Goal: Navigation & Orientation: Find specific page/section

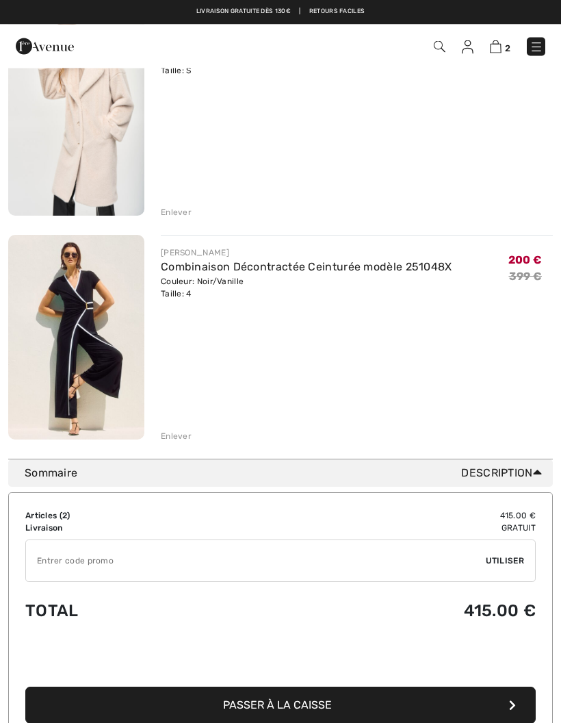
scroll to position [185, 0]
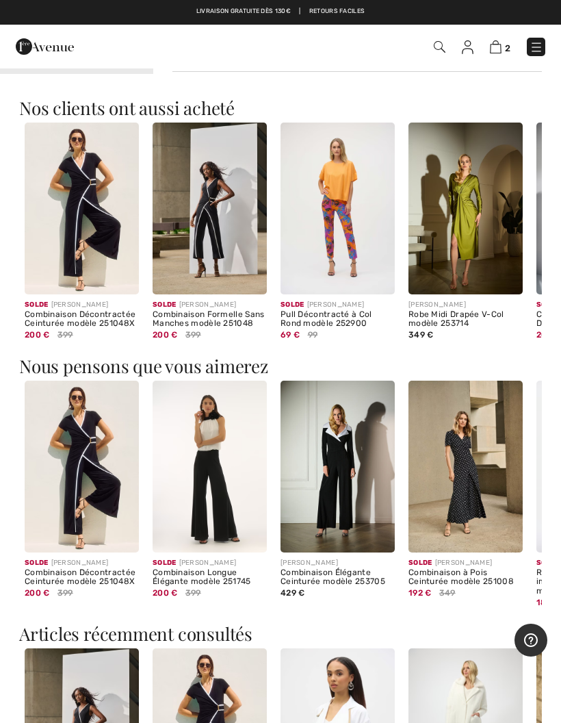
scroll to position [757, 0]
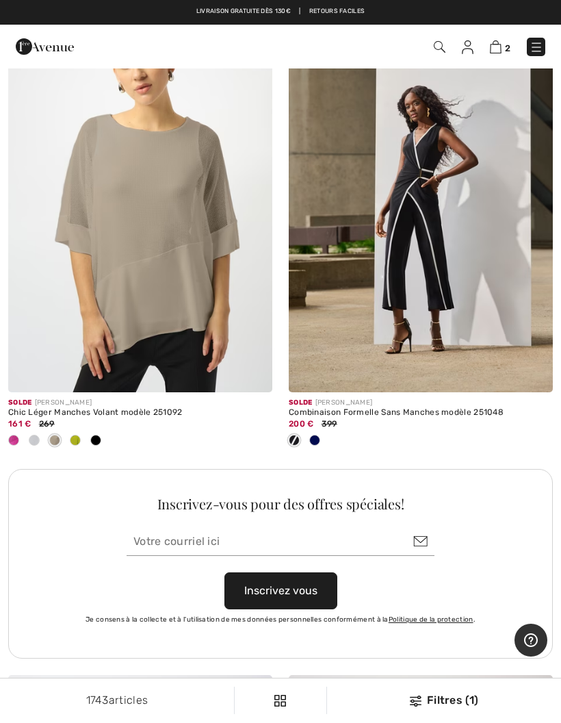
click at [316, 435] on span at bounding box center [314, 440] width 11 height 11
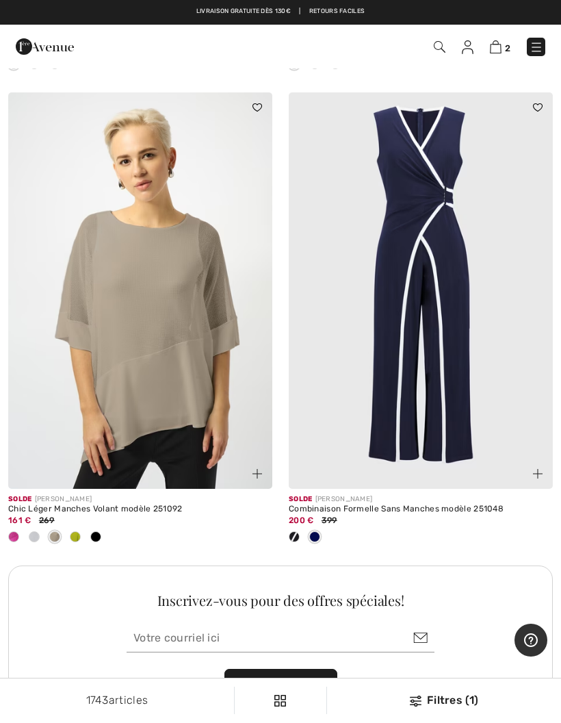
scroll to position [5355, 0]
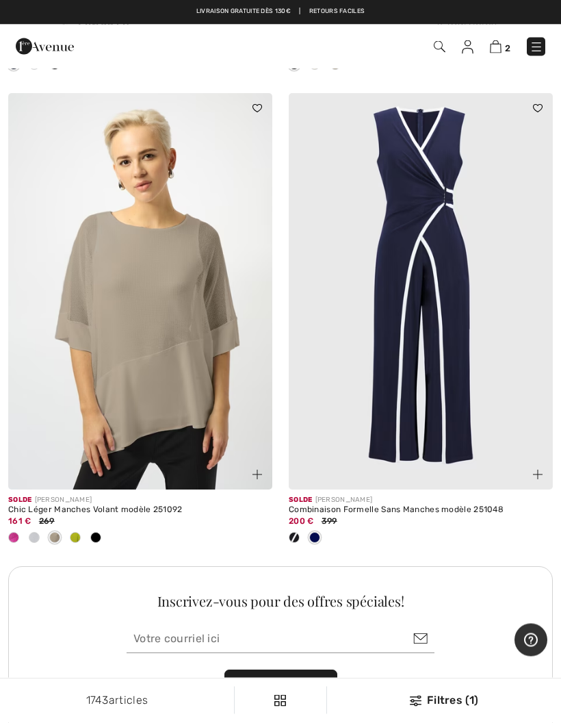
click at [357, 438] on img at bounding box center [421, 292] width 264 height 396
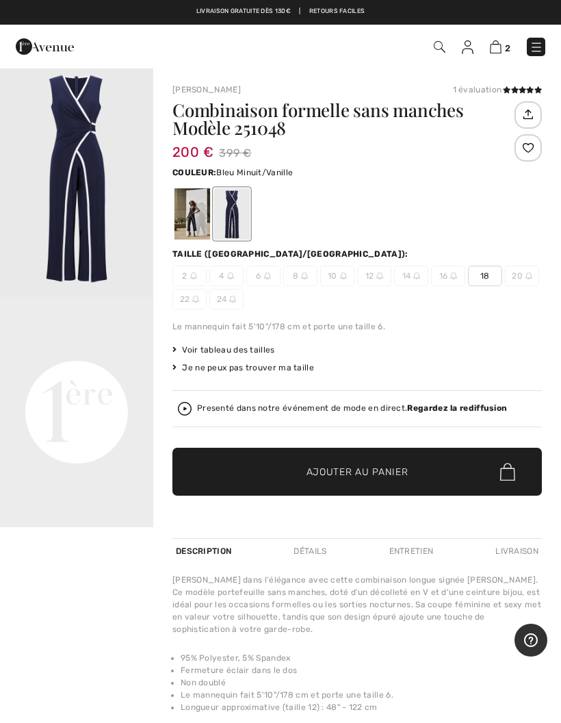
click at [183, 220] on div at bounding box center [193, 213] width 36 height 51
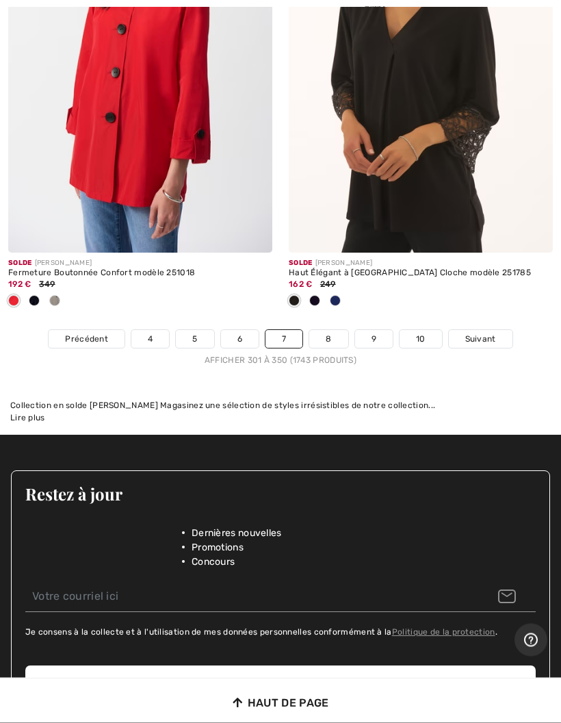
scroll to position [12221, 0]
click at [474, 333] on span "Suivant" at bounding box center [480, 339] width 31 height 12
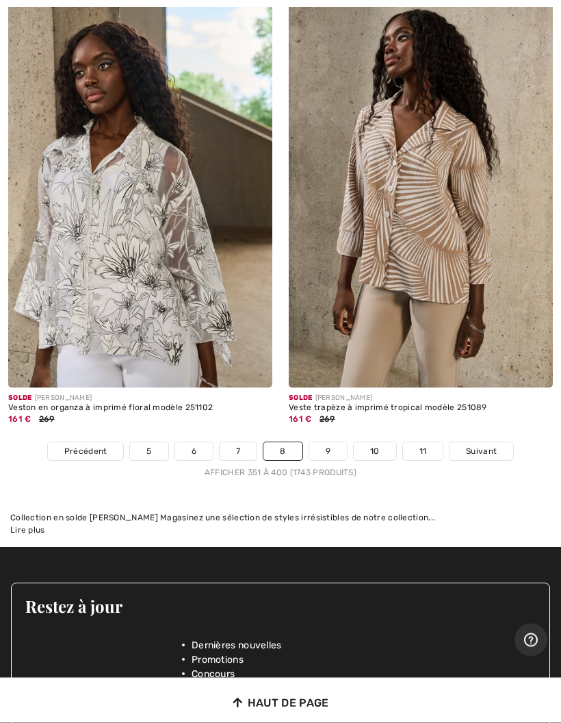
scroll to position [11717, 0]
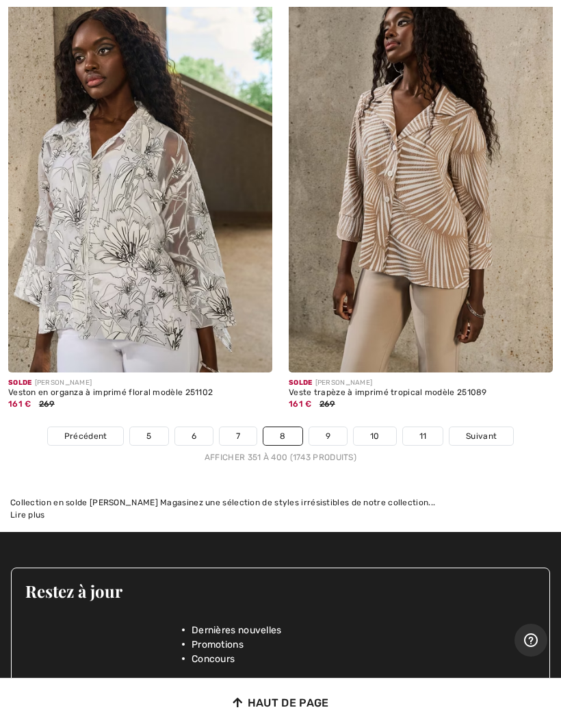
click at [474, 427] on link "Suivant" at bounding box center [482, 436] width 64 height 18
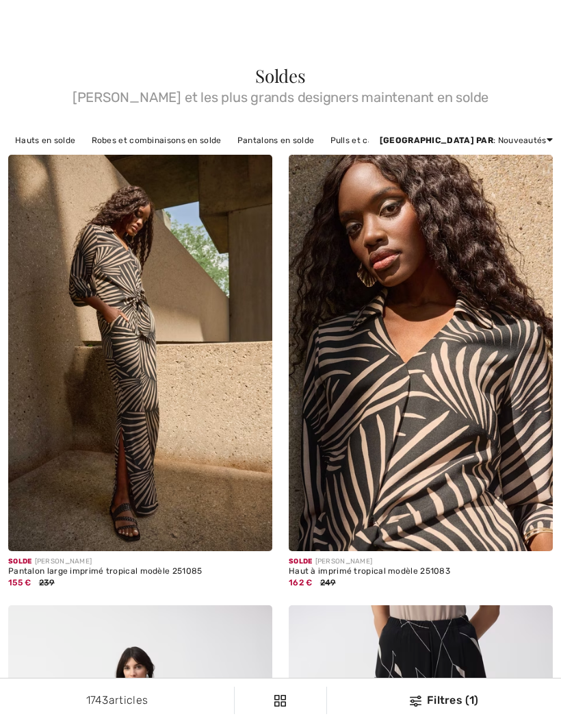
checkbox input "true"
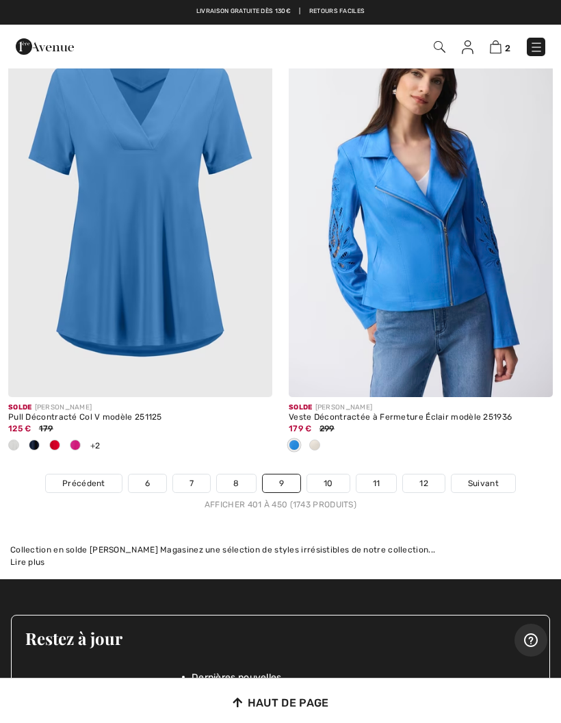
scroll to position [11873, 0]
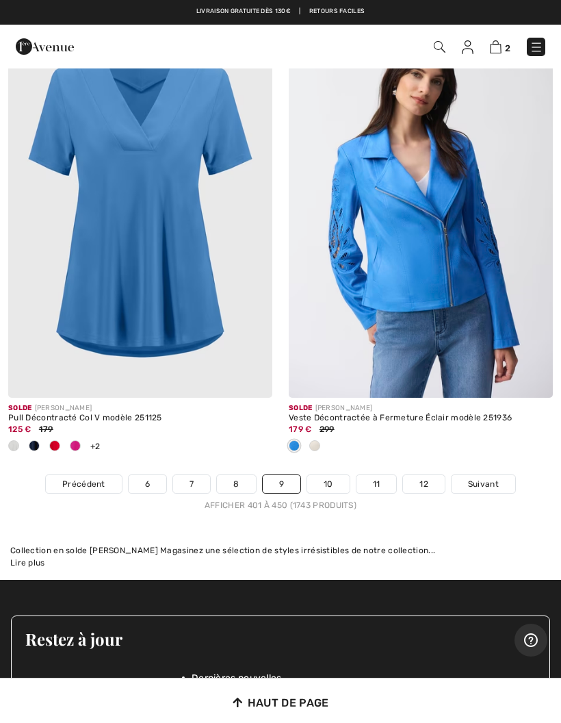
click at [479, 478] on span "Suivant" at bounding box center [483, 484] width 31 height 12
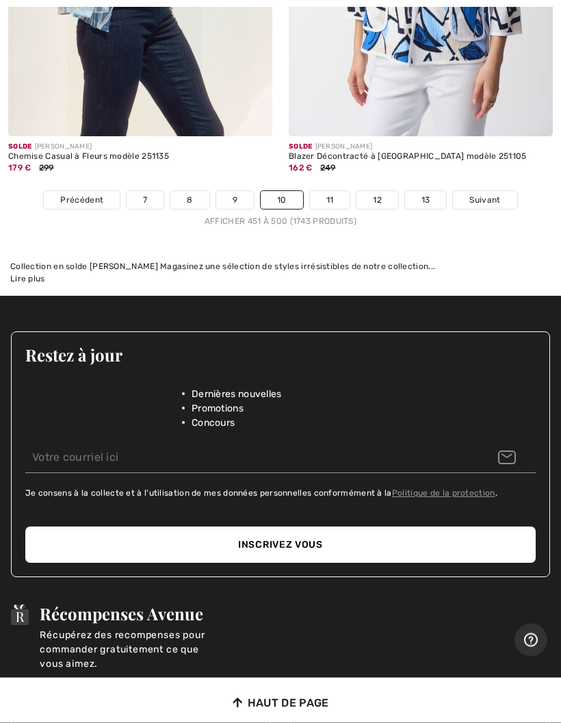
scroll to position [12292, 0]
click at [482, 194] on span "Suivant" at bounding box center [484, 200] width 31 height 12
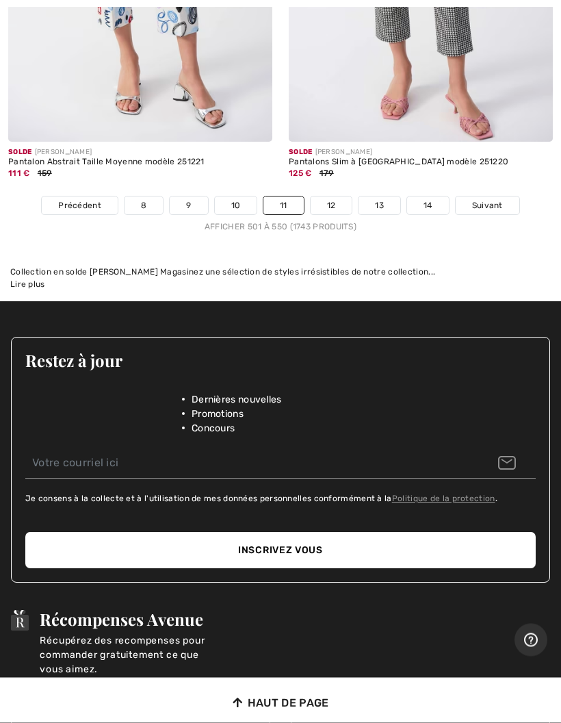
scroll to position [11948, 0]
click at [478, 198] on link "Suivant" at bounding box center [488, 205] width 64 height 18
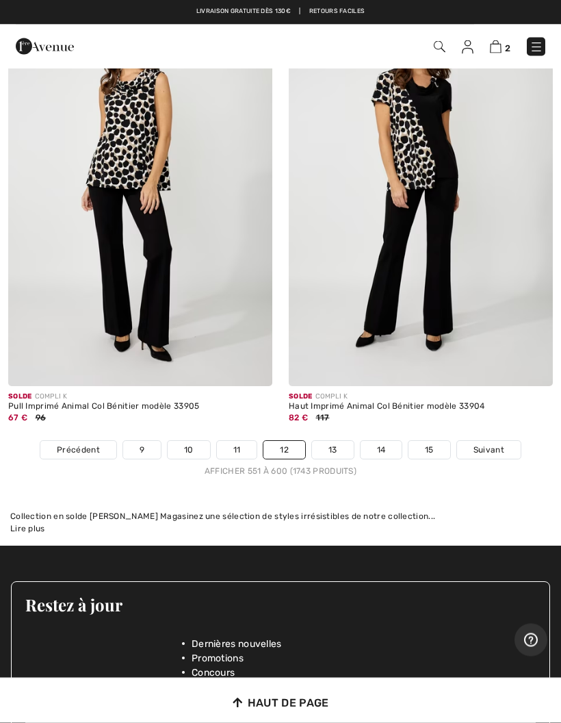
scroll to position [11771, 0]
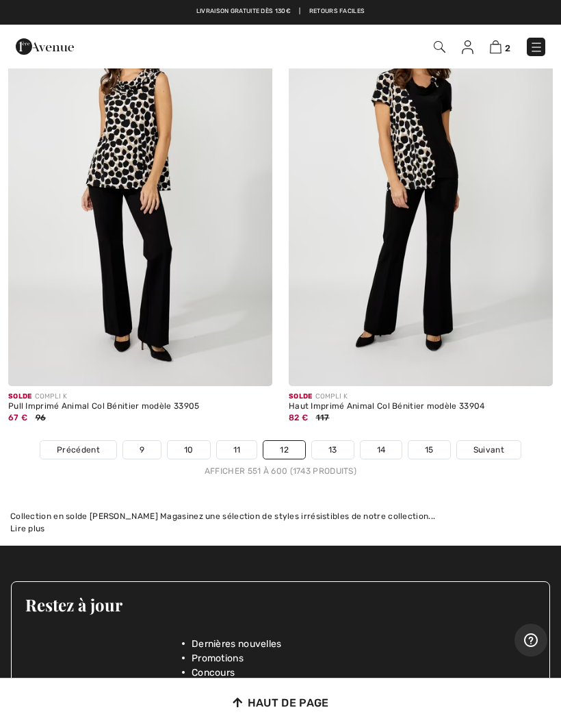
click at [493, 443] on span "Suivant" at bounding box center [489, 449] width 31 height 12
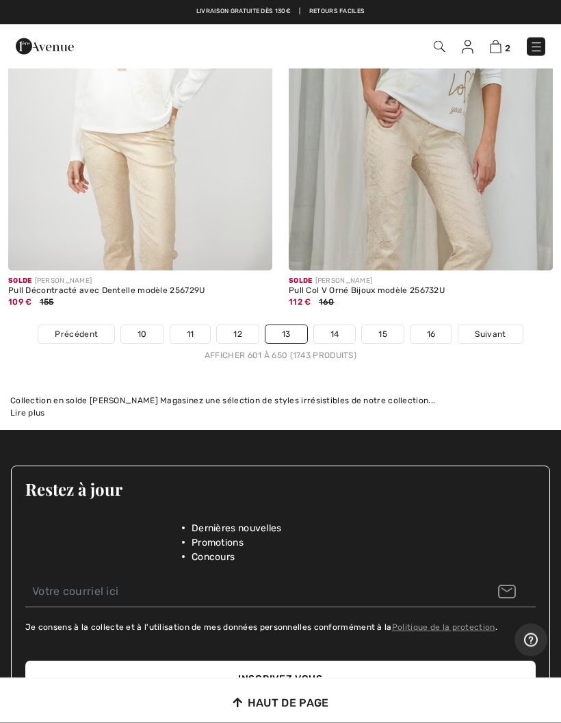
scroll to position [11795, 0]
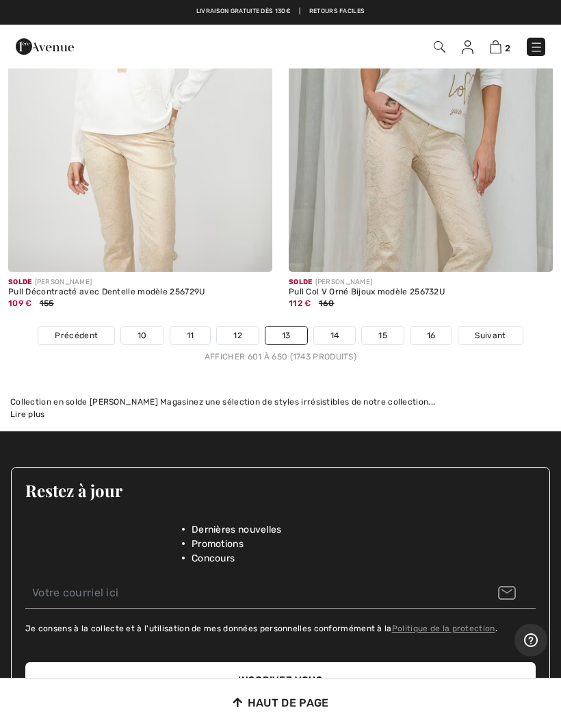
click at [489, 328] on link "Suivant" at bounding box center [491, 335] width 64 height 18
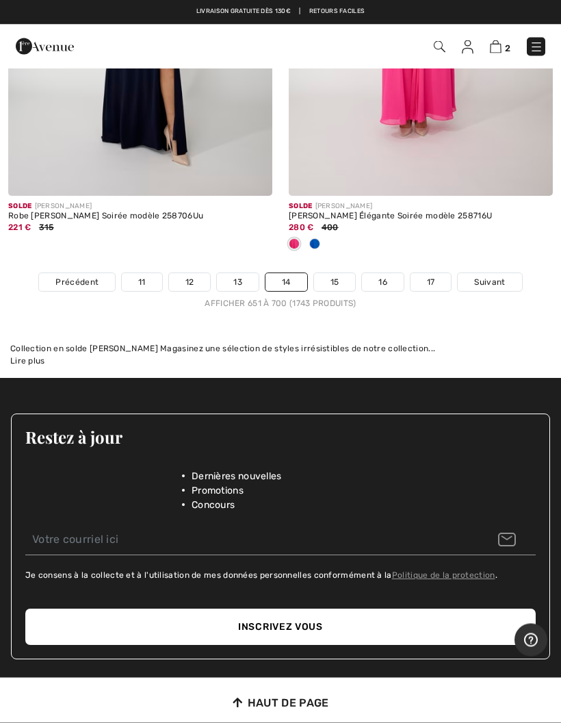
scroll to position [11826, 0]
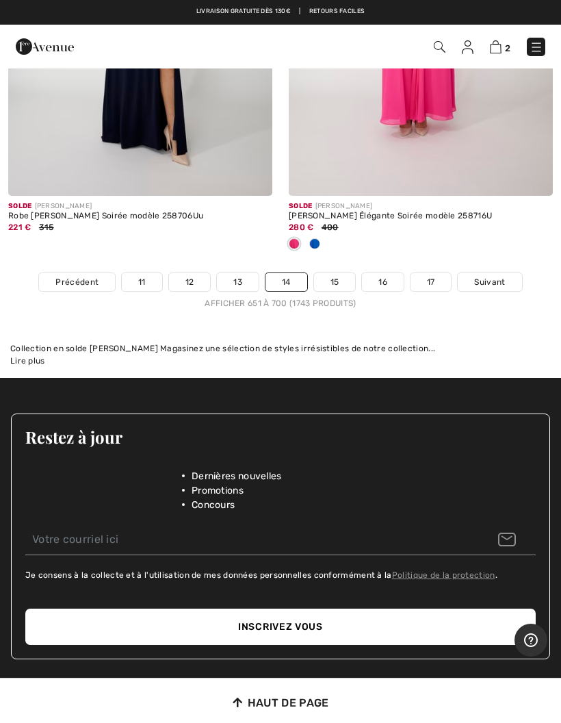
click at [493, 276] on span "Suivant" at bounding box center [489, 282] width 31 height 12
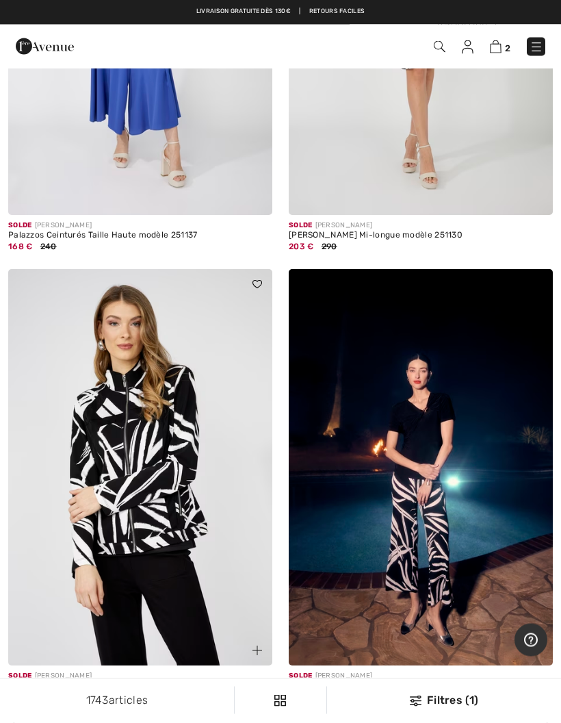
scroll to position [10769, 0]
click at [532, 54] on img at bounding box center [537, 47] width 14 height 14
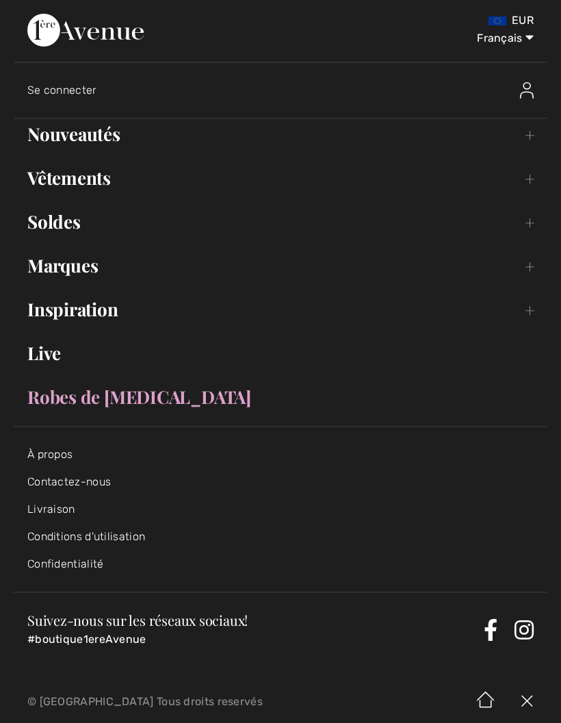
click at [29, 186] on link "Vêtements Toggle submenu" at bounding box center [281, 178] width 534 height 30
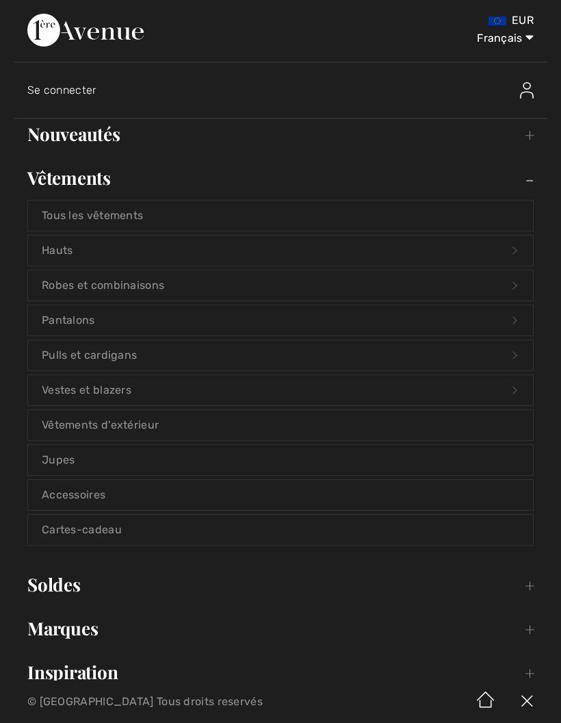
click at [75, 299] on link "Robes et combinaisons Open submenu" at bounding box center [280, 285] width 505 height 30
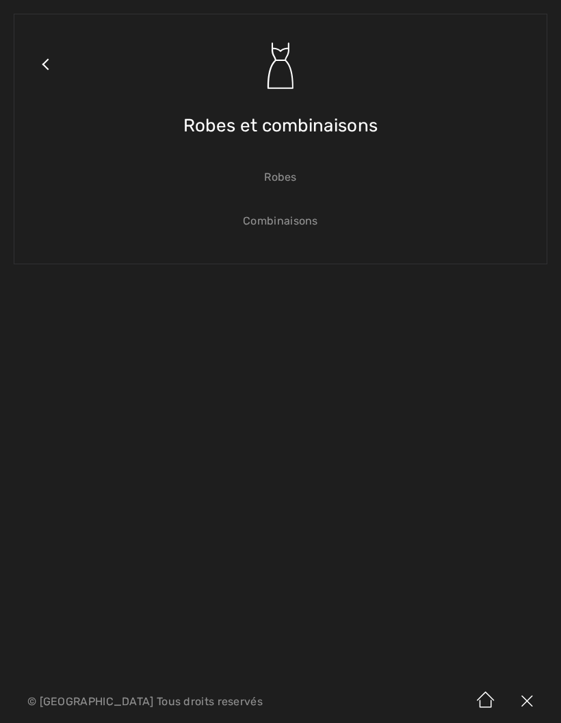
click at [283, 182] on link "Robes" at bounding box center [280, 177] width 505 height 30
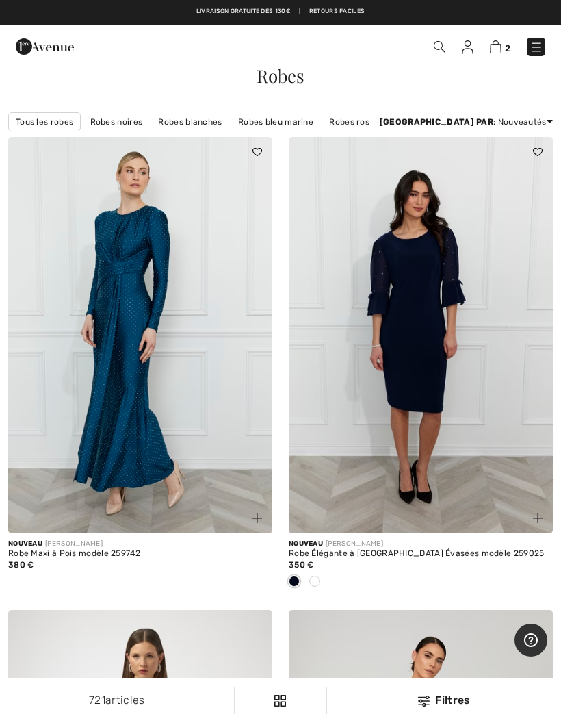
click at [281, 130] on link "Robes bleu marine" at bounding box center [275, 122] width 89 height 18
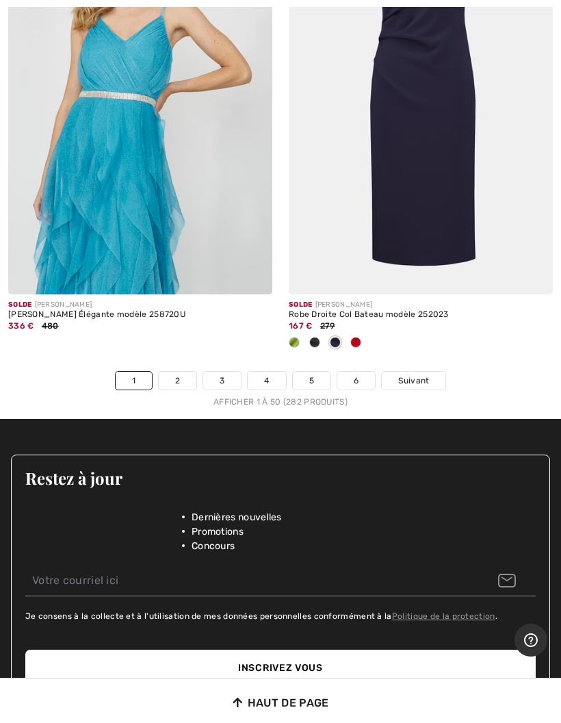
scroll to position [11995, 0]
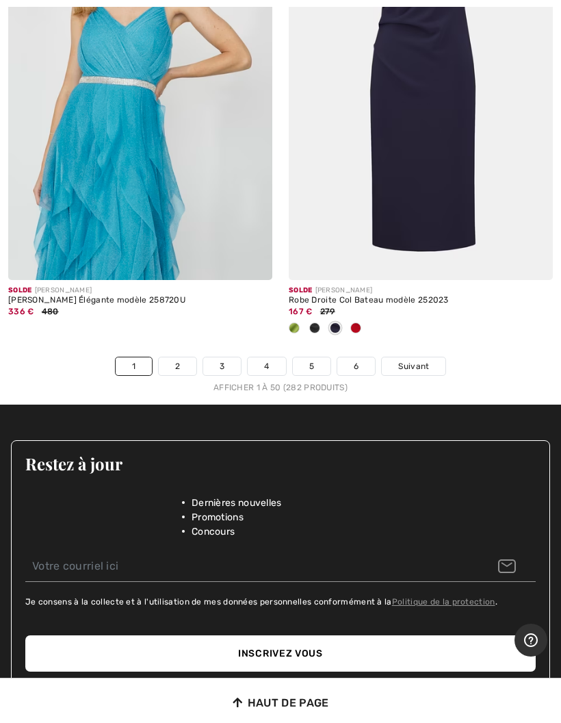
click at [168, 357] on link "2" at bounding box center [178, 366] width 38 height 18
click at [175, 360] on link "2" at bounding box center [178, 366] width 38 height 18
